Goal: Find specific page/section: Find specific page/section

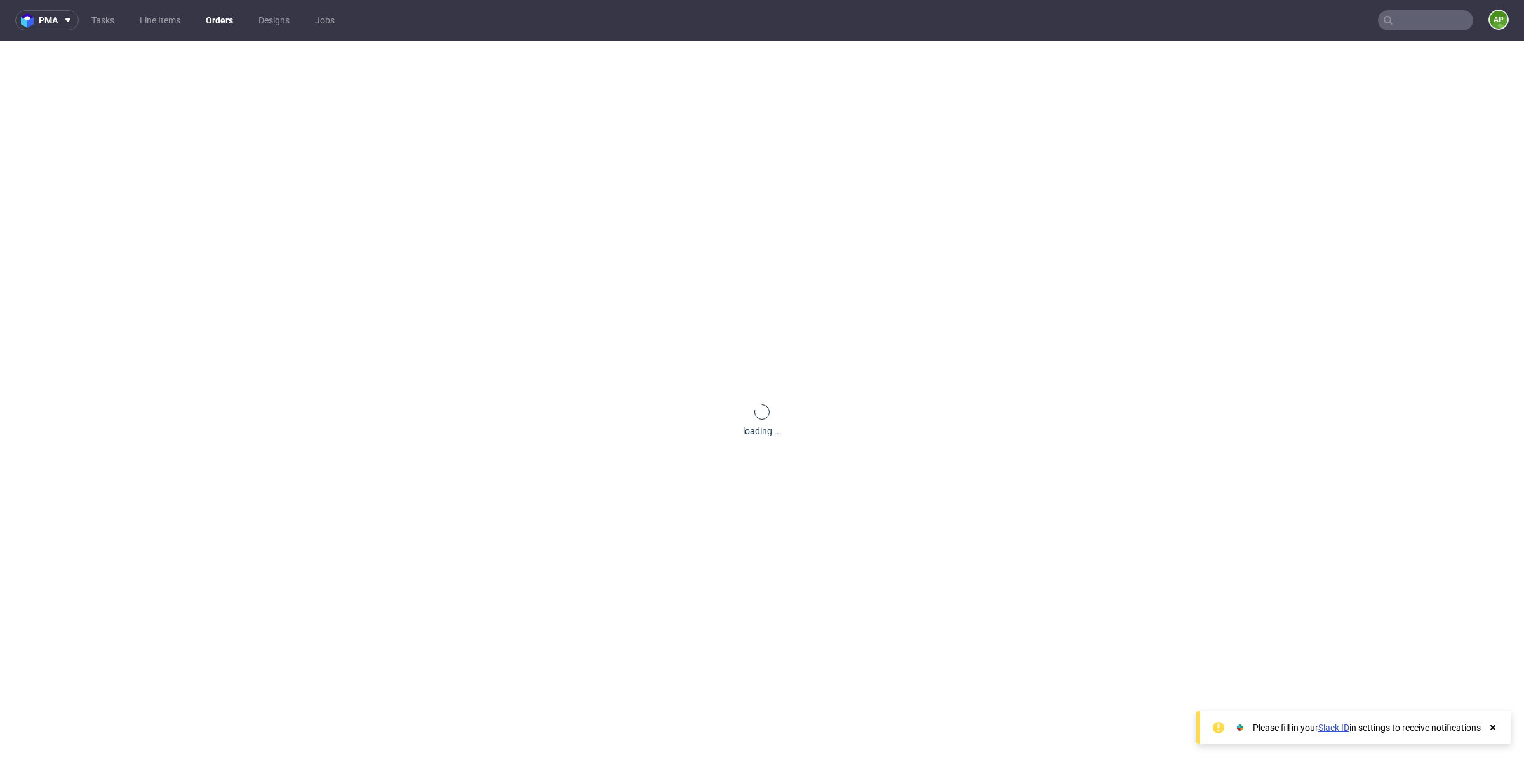
click at [1378, 10] on input "text" at bounding box center [1425, 20] width 95 height 20
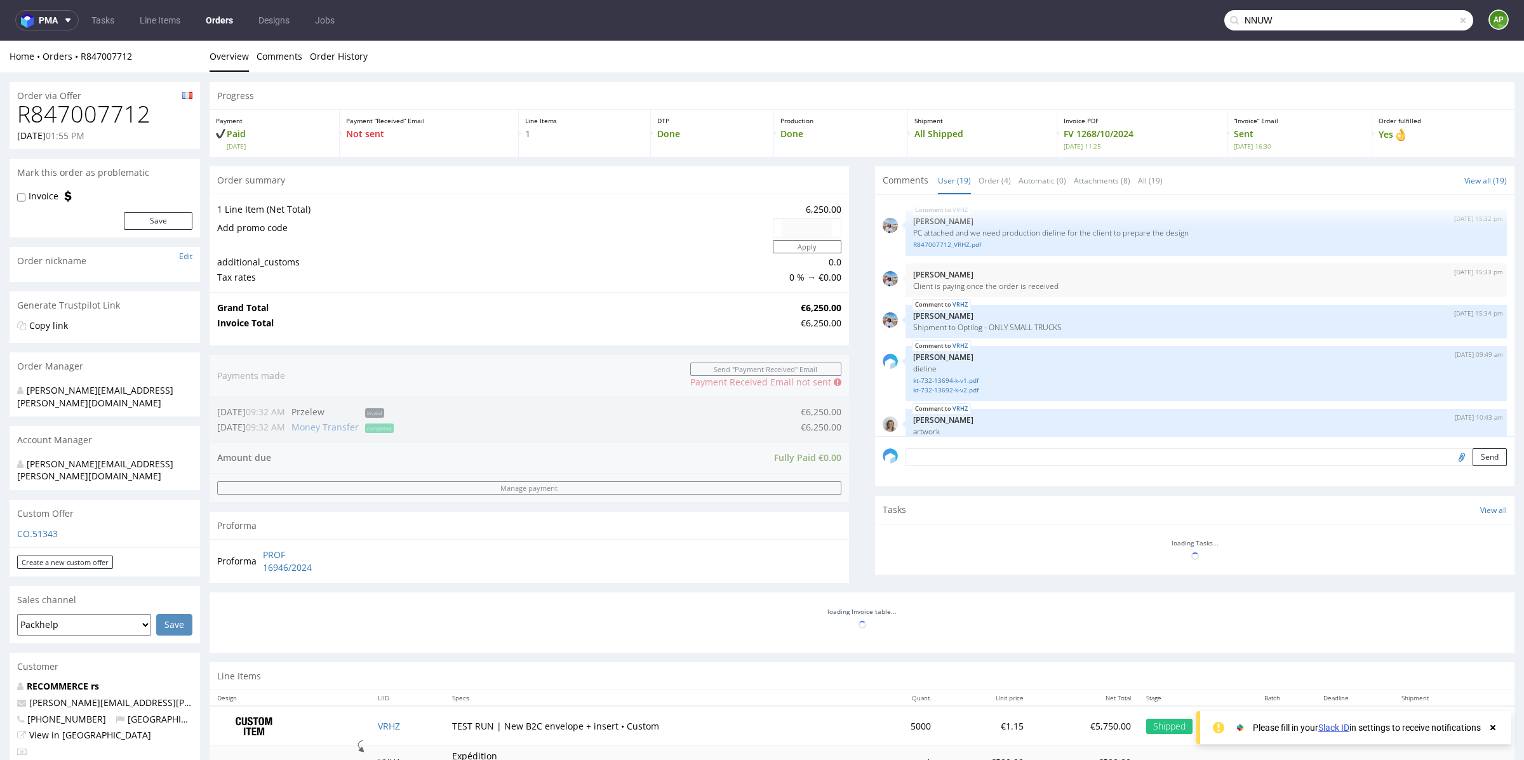
type input "NNUW"
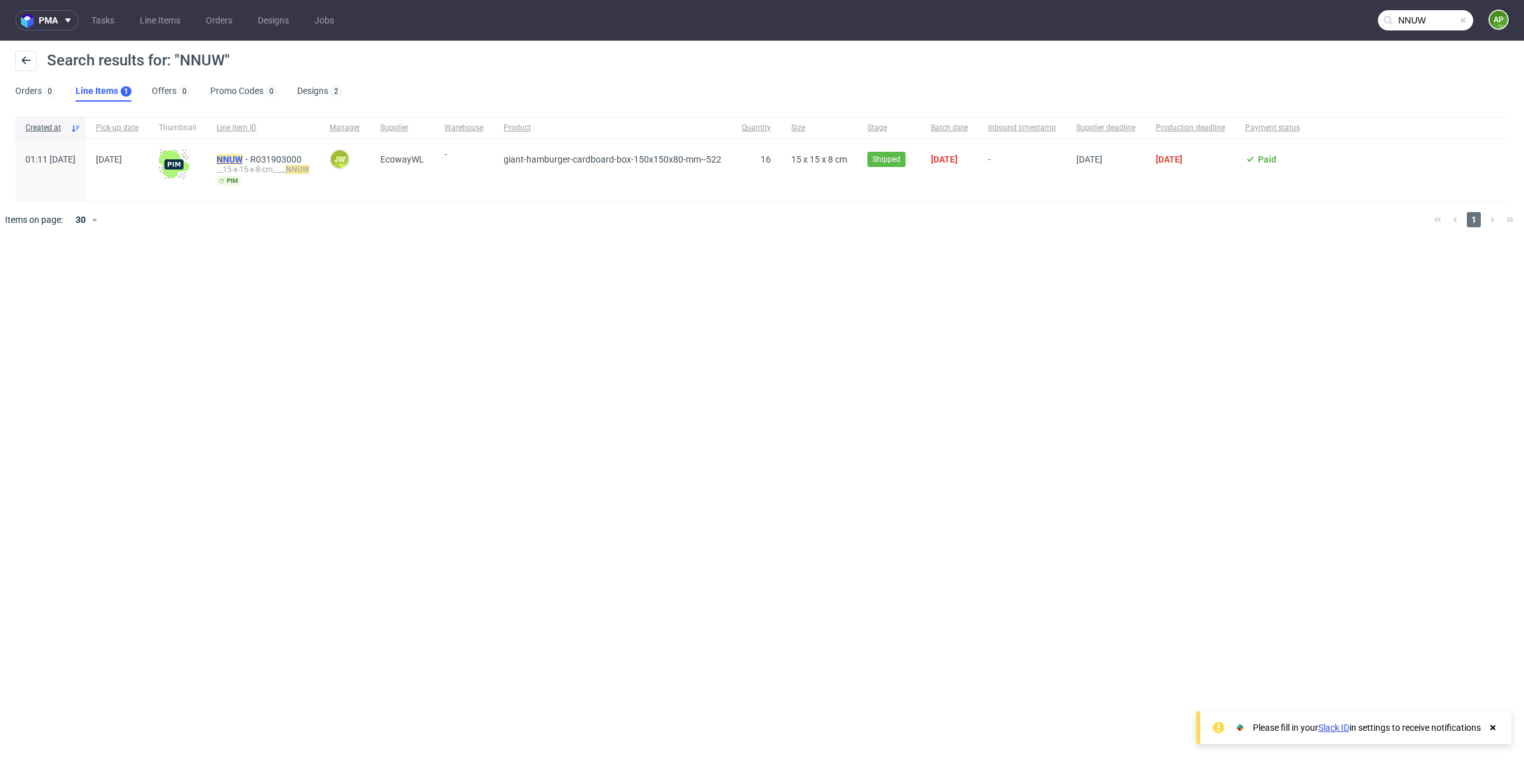
click at [243, 159] on mark "NNUW" at bounding box center [229, 159] width 26 height 10
